Goal: Transaction & Acquisition: Obtain resource

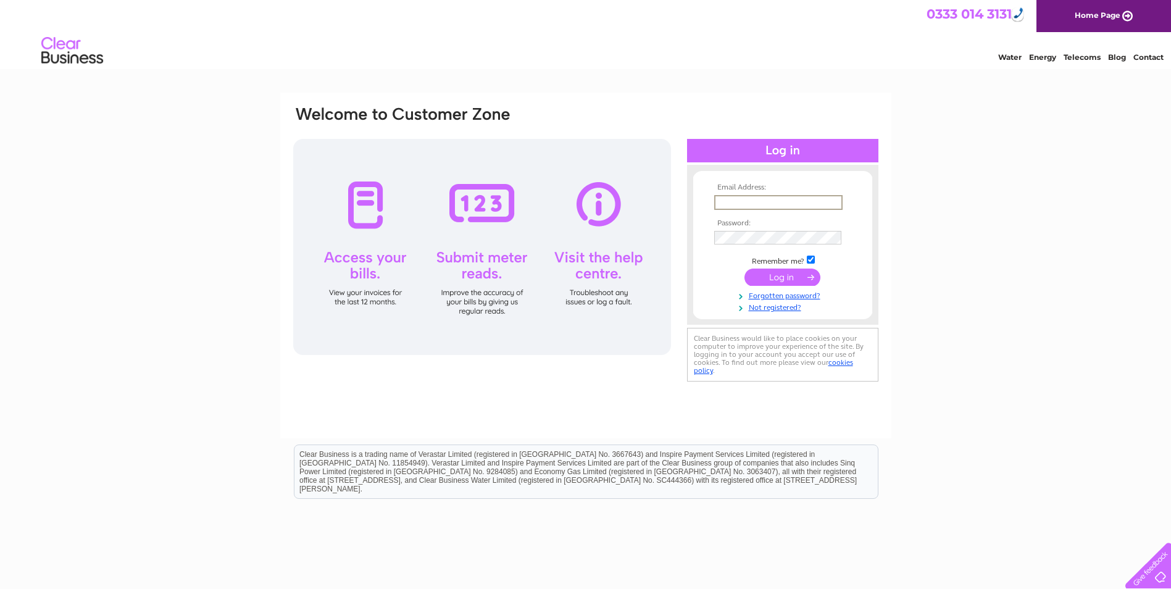
drag, startPoint x: 0, startPoint y: 0, endPoint x: 735, endPoint y: 205, distance: 762.6
click at [735, 205] on input "text" at bounding box center [778, 202] width 128 height 15
type input "kenny.cheyne@atholls.com"
click at [774, 275] on input "submit" at bounding box center [782, 277] width 76 height 17
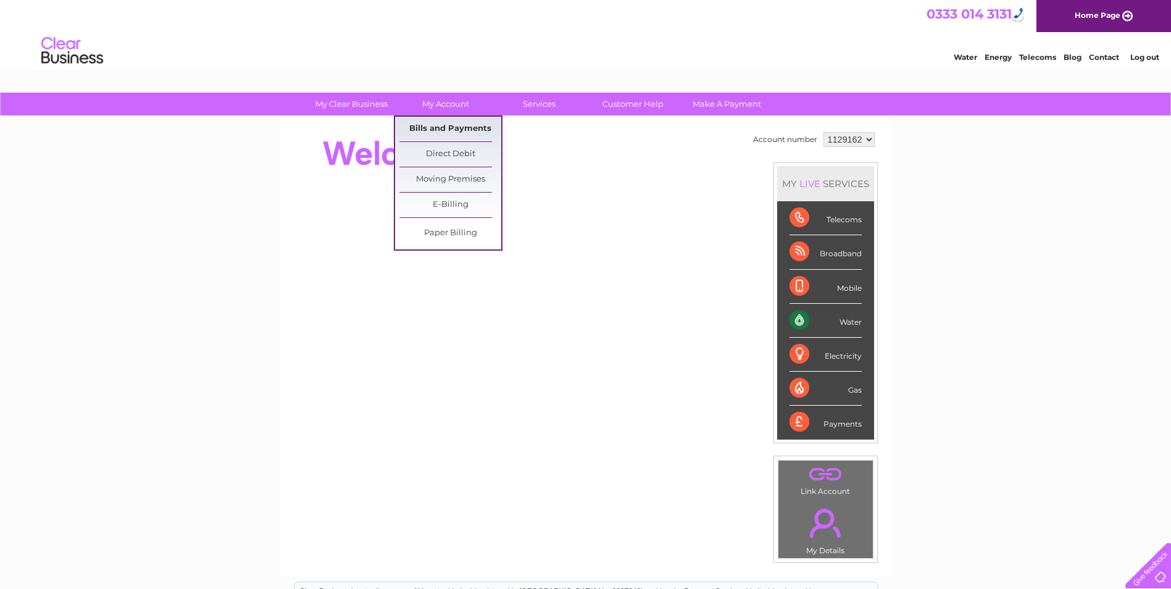
click at [450, 128] on link "Bills and Payments" at bounding box center [450, 129] width 102 height 25
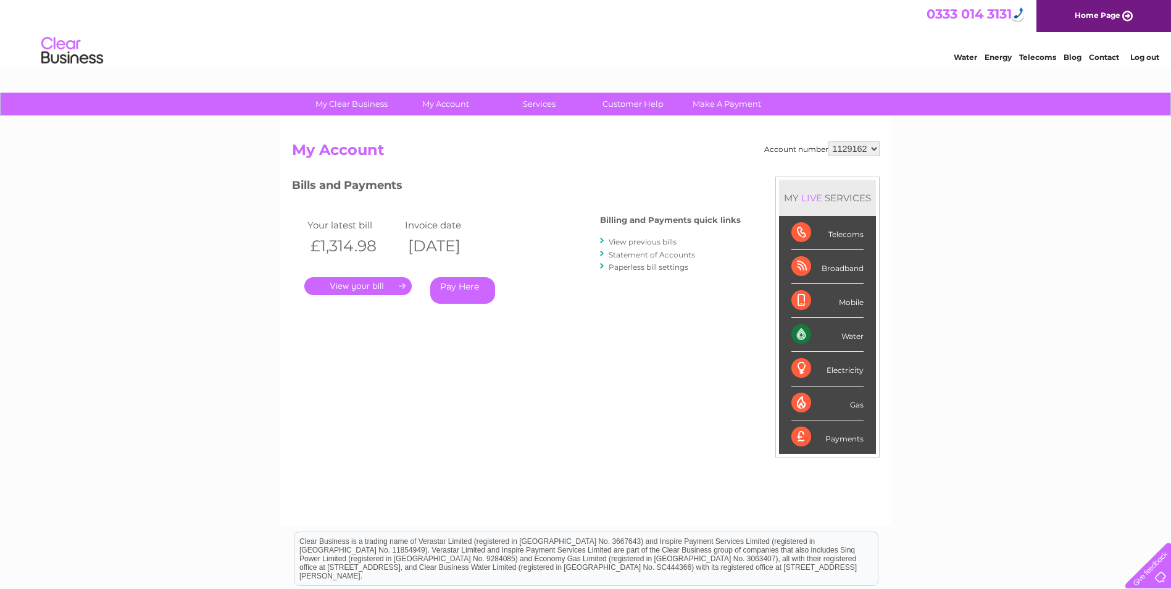
click at [646, 237] on link "View previous bills" at bounding box center [643, 241] width 68 height 9
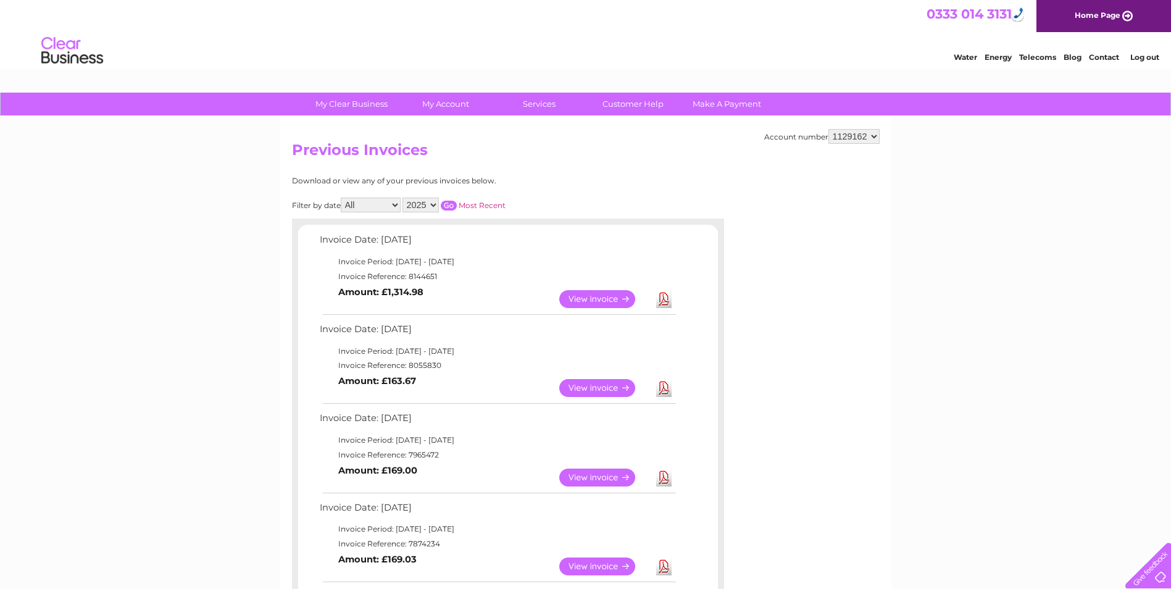
drag, startPoint x: 440, startPoint y: 364, endPoint x: 408, endPoint y: 364, distance: 32.1
click at [408, 364] on td "Invoice Reference: 8055830" at bounding box center [497, 365] width 361 height 15
drag, startPoint x: 408, startPoint y: 364, endPoint x: 425, endPoint y: 363, distance: 17.3
copy td "8055830"
click at [599, 383] on link "View" at bounding box center [604, 388] width 91 height 18
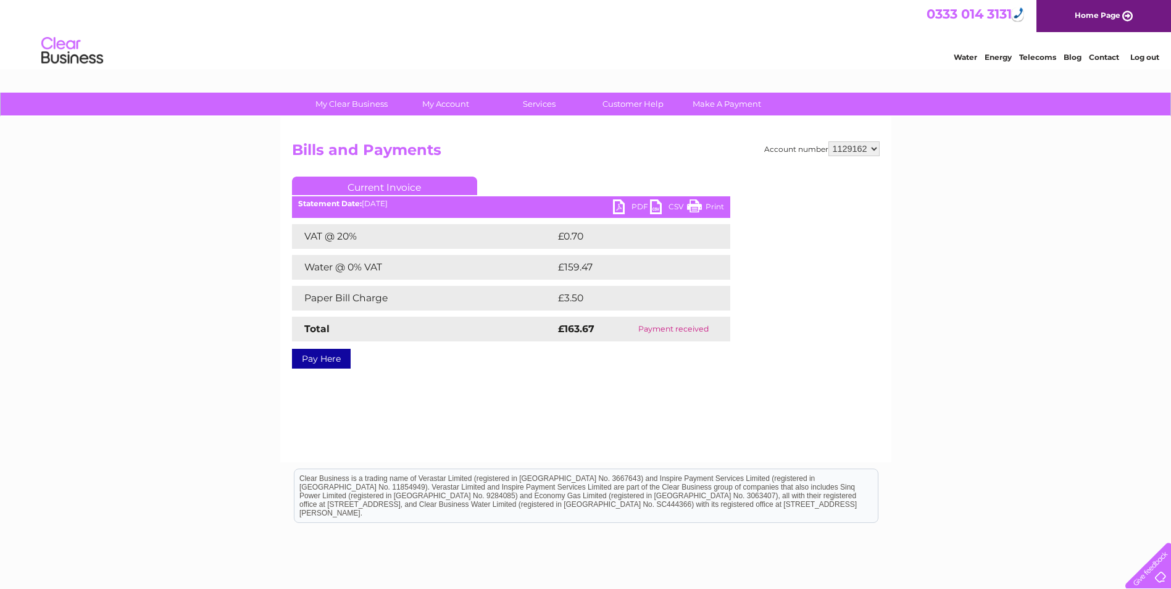
click at [622, 205] on link "PDF" at bounding box center [631, 208] width 37 height 18
